Goal: Task Accomplishment & Management: Use online tool/utility

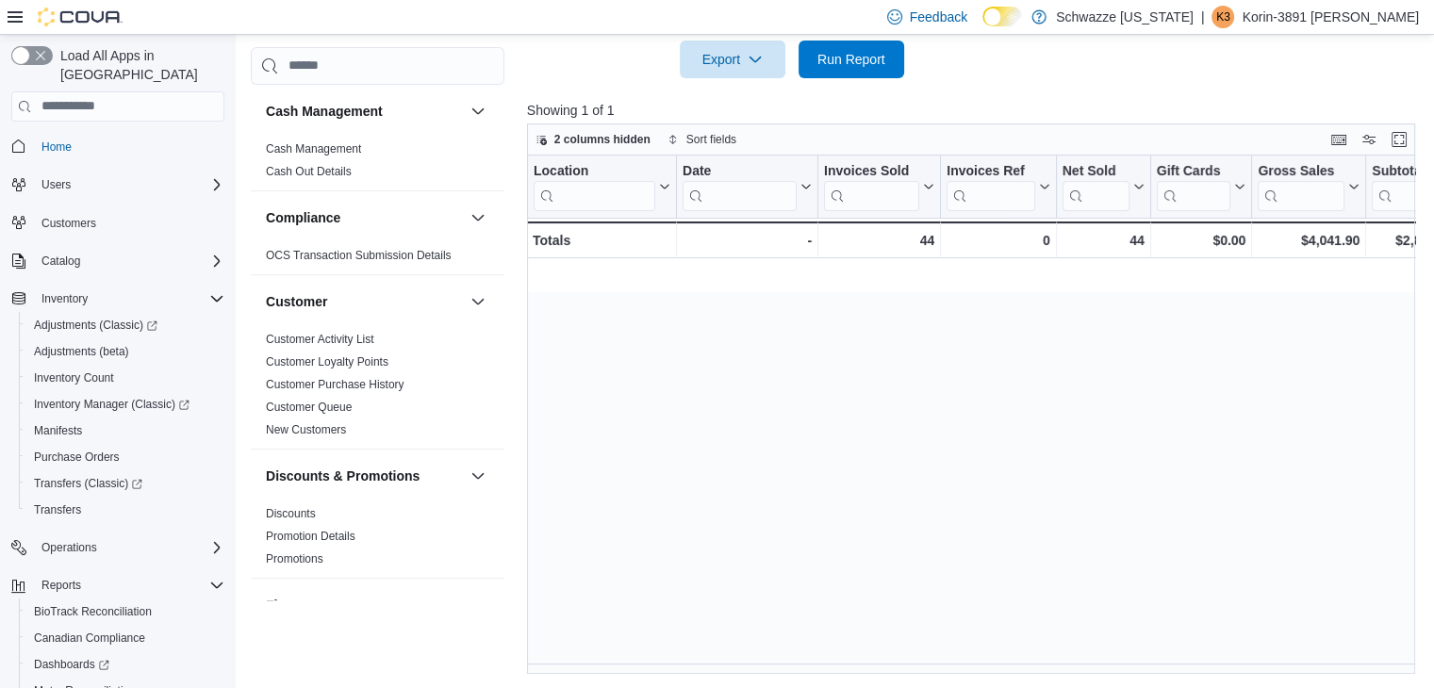
scroll to position [0, 1381]
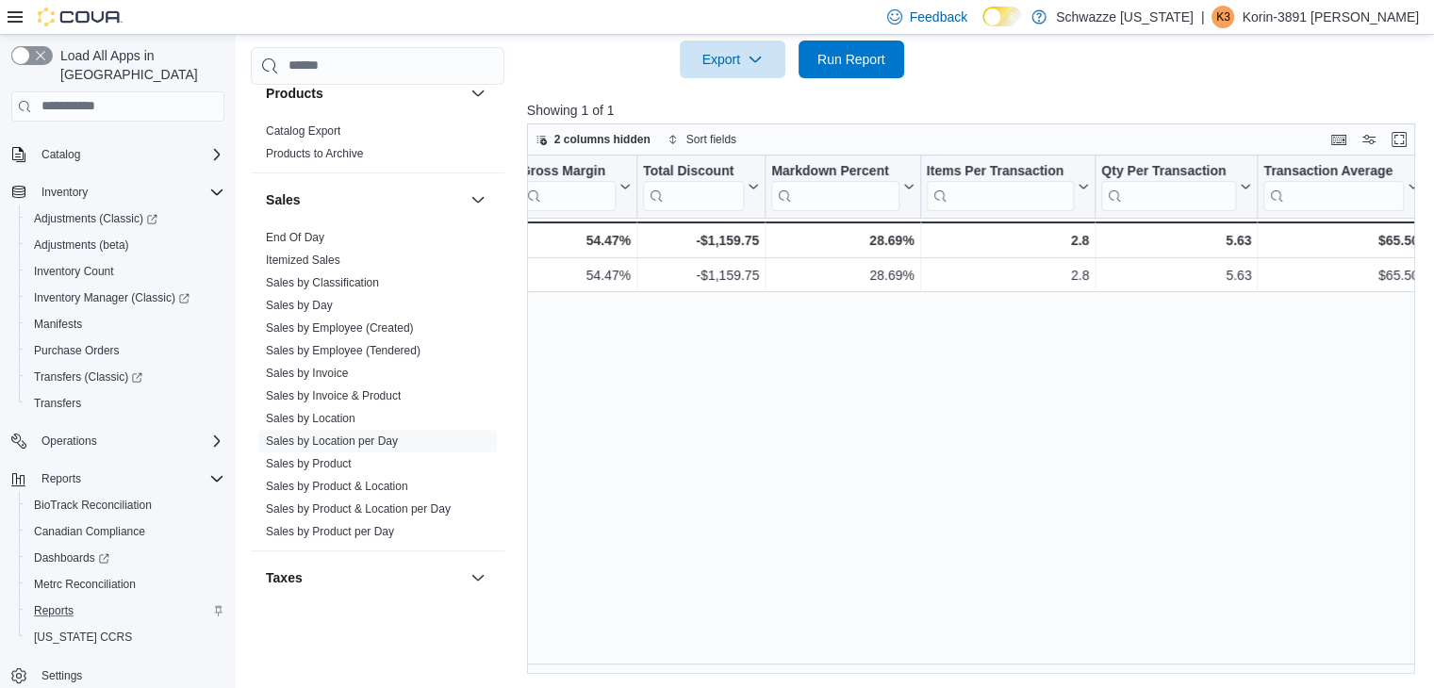
click at [109, 600] on div "Reports" at bounding box center [125, 611] width 198 height 23
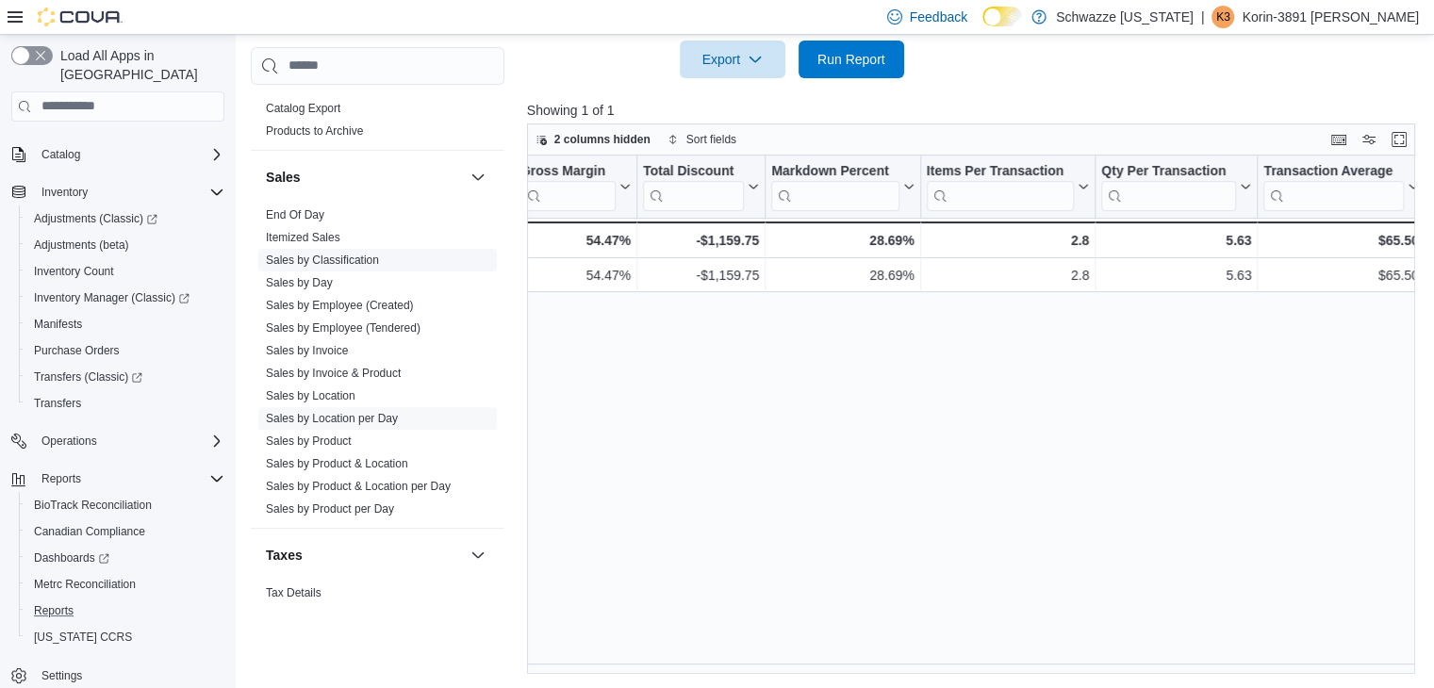
scroll to position [1006, 0]
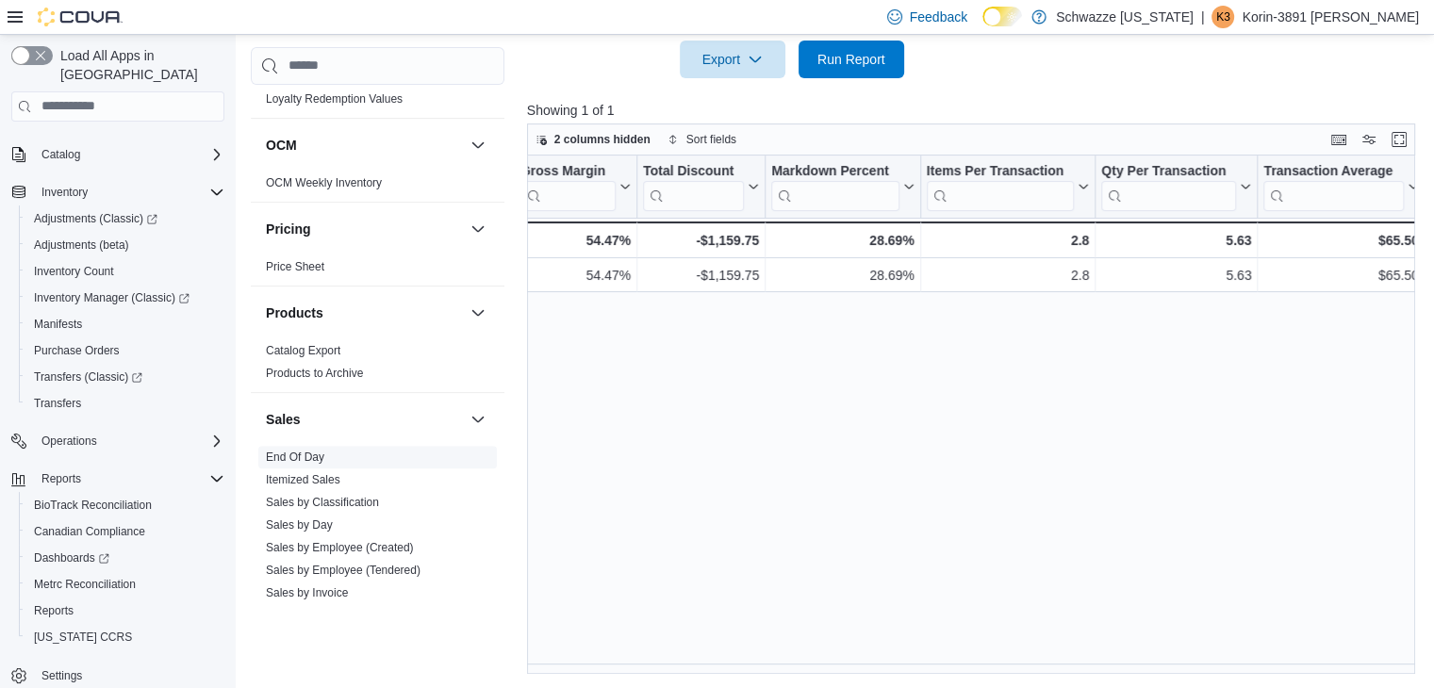
click at [335, 450] on span "End Of Day" at bounding box center [377, 457] width 238 height 23
click at [307, 456] on link "End Of Day" at bounding box center [295, 457] width 58 height 13
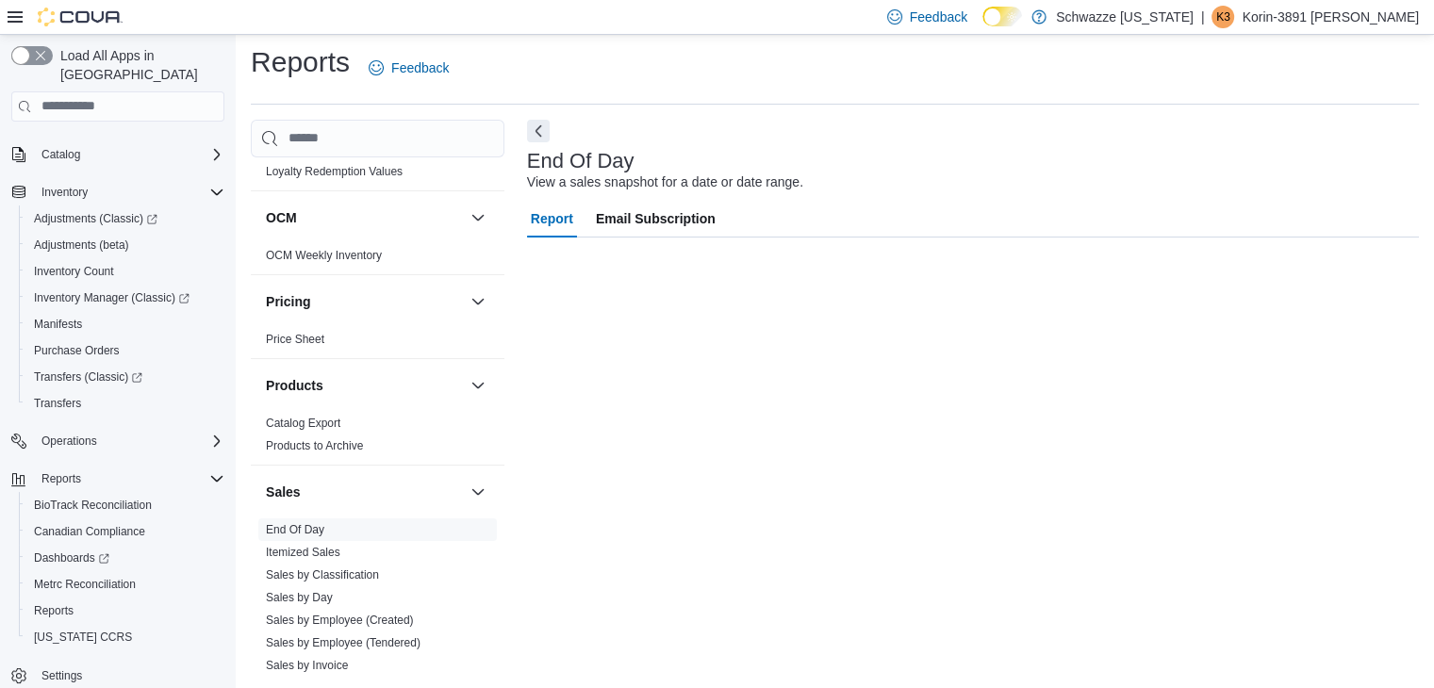
scroll to position [7, 0]
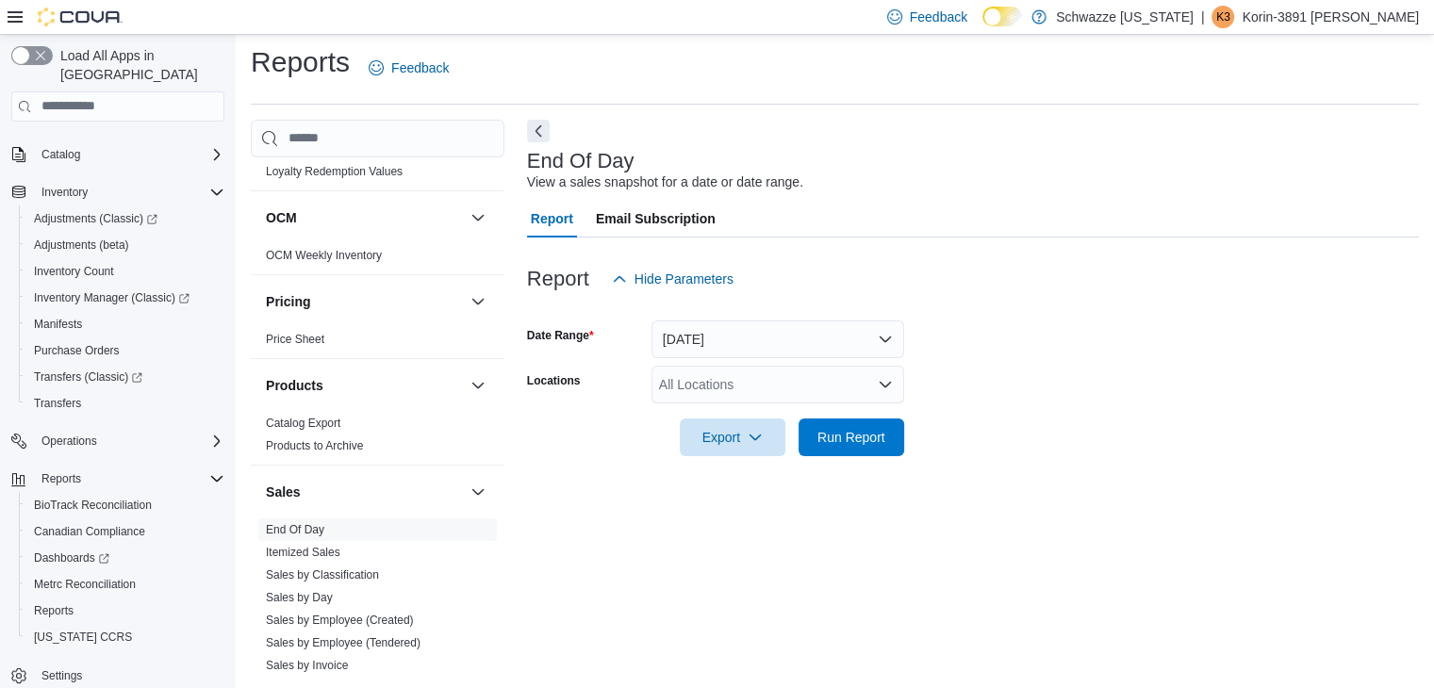
click at [730, 383] on div "All Locations" at bounding box center [777, 385] width 253 height 38
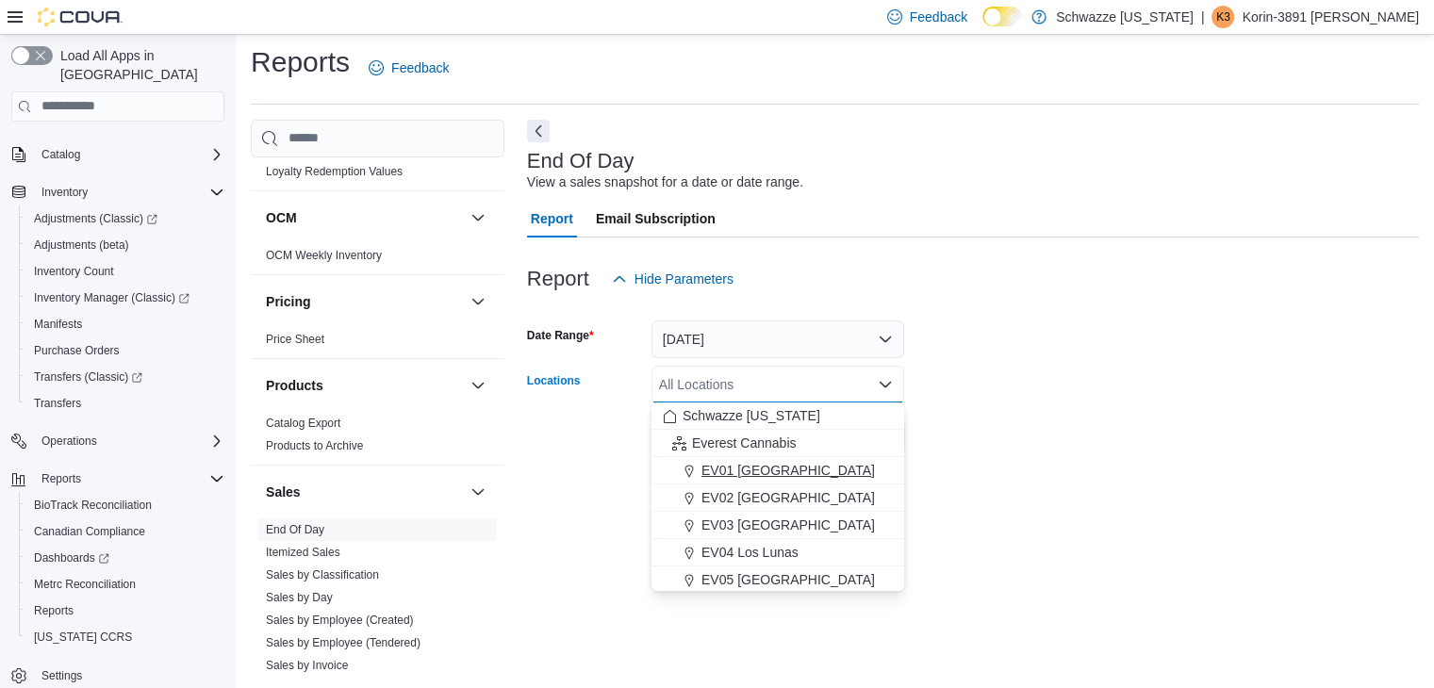
click at [744, 475] on span "EV01 [GEOGRAPHIC_DATA]" at bounding box center [787, 470] width 173 height 19
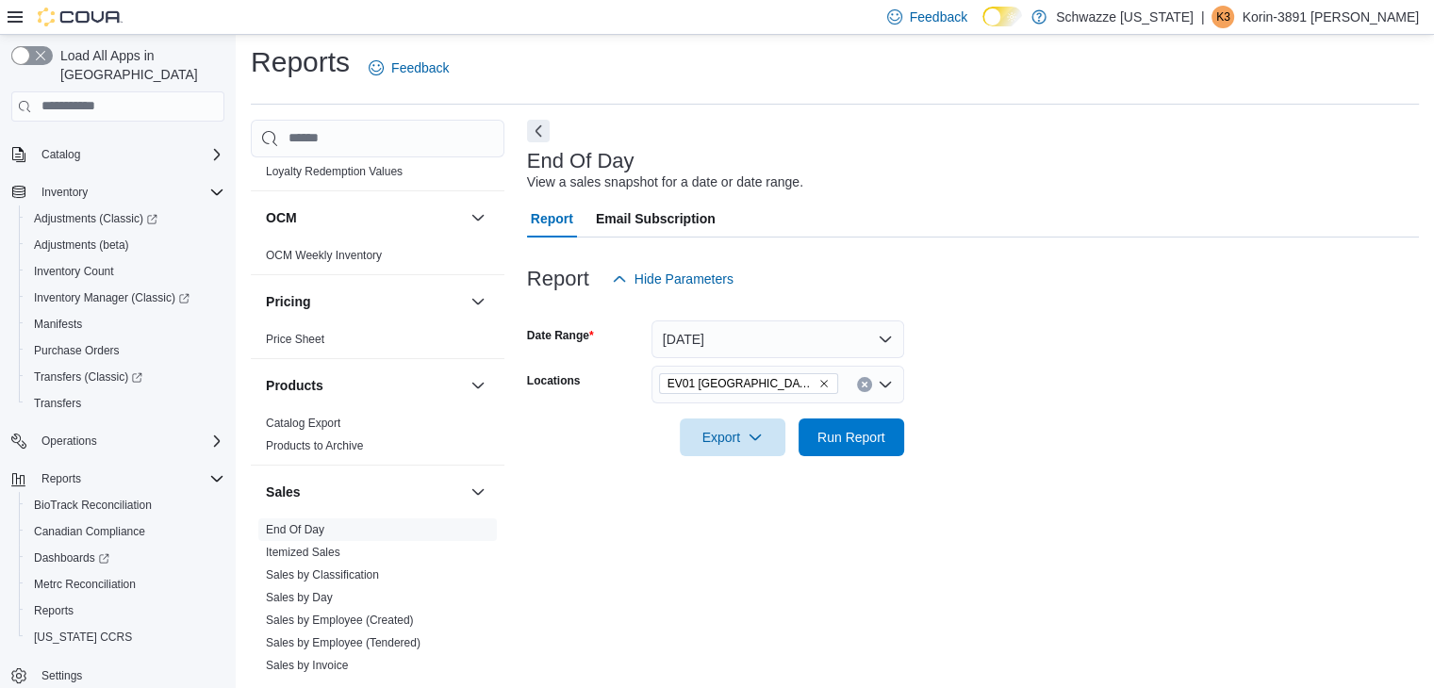
drag, startPoint x: 1040, startPoint y: 442, endPoint x: 1020, endPoint y: 442, distance: 19.8
click at [1027, 442] on form "Date Range [DATE] Locations [GEOGRAPHIC_DATA] North Valley Export Run Report" at bounding box center [973, 377] width 892 height 158
click at [854, 444] on span "Run Report" at bounding box center [851, 436] width 68 height 19
